Goal: Task Accomplishment & Management: Complete application form

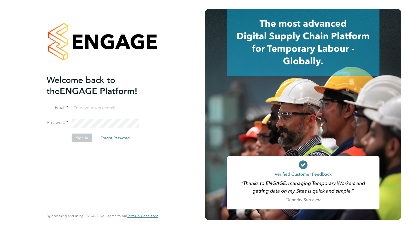
type input "[EMAIL_ADDRESS][DOMAIN_NAME]"
click at [82, 138] on button "Sign In" at bounding box center [82, 138] width 21 height 9
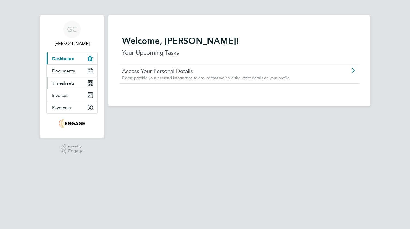
click at [70, 83] on span "Timesheets" at bounding box center [63, 83] width 23 height 5
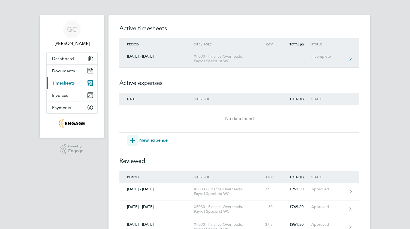
click at [321, 57] on div "Incomplete" at bounding box center [328, 56] width 34 height 5
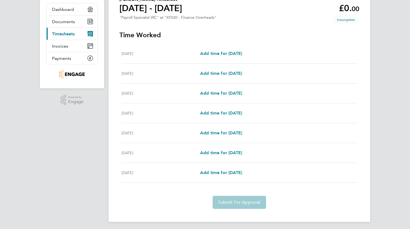
scroll to position [47, 0]
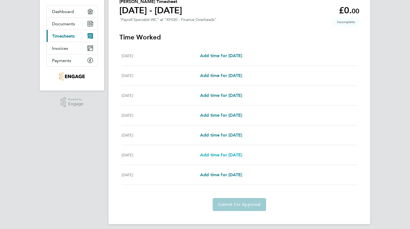
click at [223, 155] on span "Add time for Thu 28 Aug" at bounding box center [221, 155] width 42 height 5
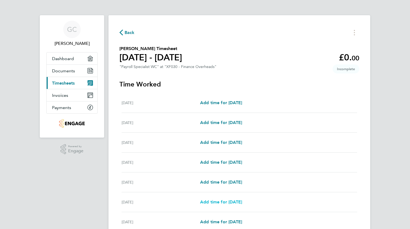
select select "60"
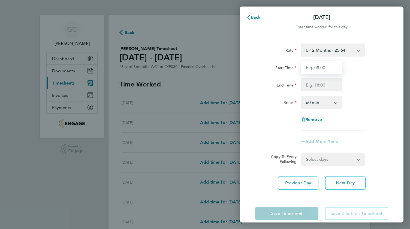
click at [328, 69] on input "Start Time" at bounding box center [321, 67] width 41 height 13
type input "09:00"
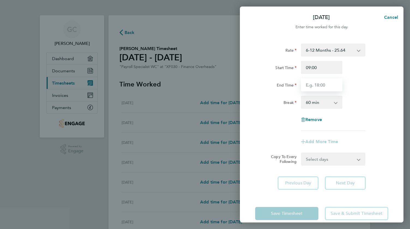
click at [325, 86] on input "End Time" at bounding box center [321, 84] width 41 height 13
type input "17:30"
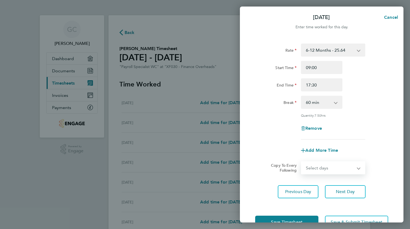
click at [333, 164] on select "Select days Friday" at bounding box center [329, 168] width 57 height 12
select select "FRI"
click at [301, 162] on select "Select days Friday" at bounding box center [329, 168] width 57 height 12
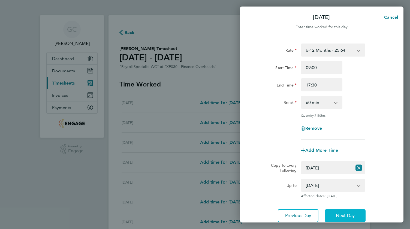
click at [346, 216] on span "Next Day" at bounding box center [345, 215] width 19 height 5
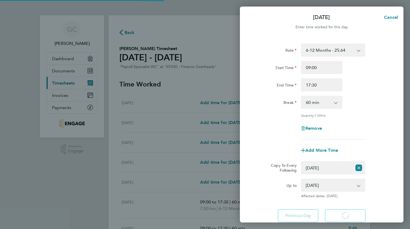
select select "60"
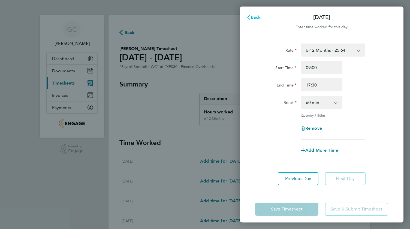
click at [256, 16] on span "Back" at bounding box center [256, 17] width 10 height 5
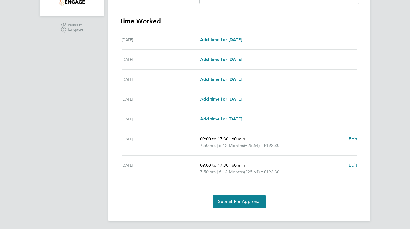
scroll to position [120, 0]
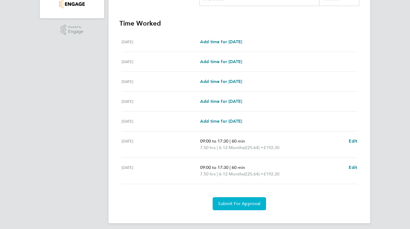
click at [237, 206] on button "Submit For Approval" at bounding box center [239, 204] width 53 height 13
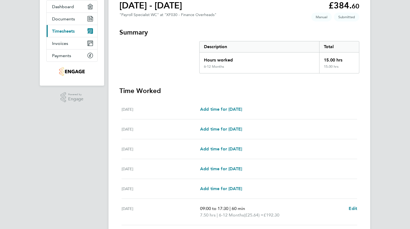
scroll to position [0, 0]
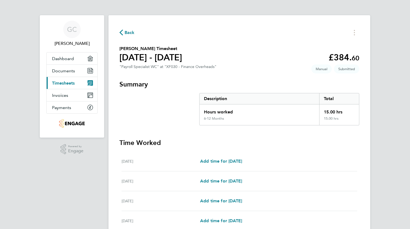
click at [130, 35] on span "Back" at bounding box center [130, 32] width 10 height 7
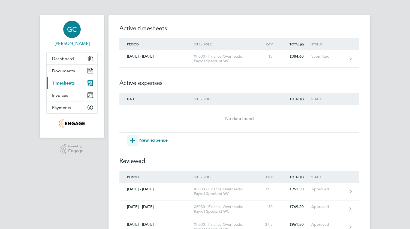
click at [72, 30] on span "GC" at bounding box center [72, 29] width 10 height 7
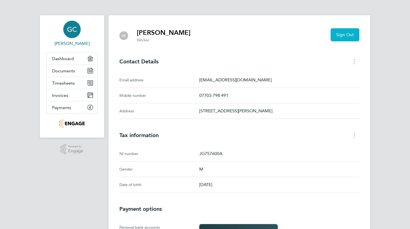
click at [343, 36] on span "Sign Out" at bounding box center [345, 34] width 18 height 5
